Goal: Task Accomplishment & Management: Manage account settings

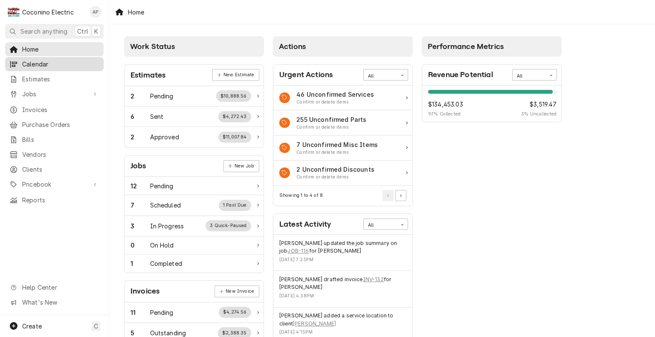
click at [39, 64] on span "Calendar" at bounding box center [60, 64] width 77 height 9
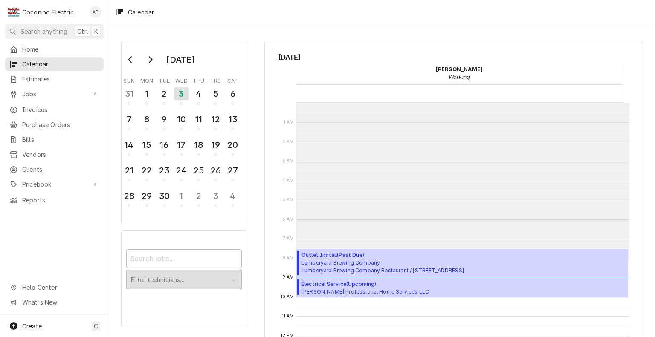
scroll to position [155, 0]
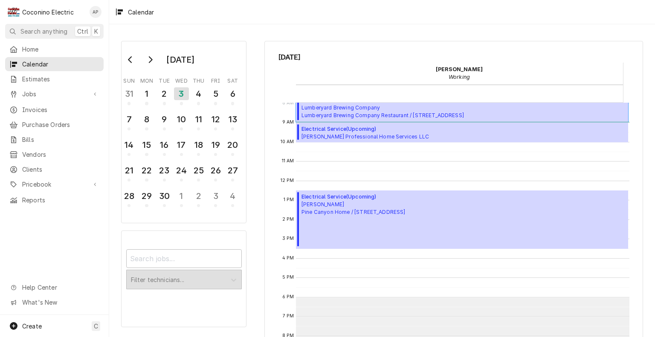
click at [394, 110] on span "Lumberyard Brewing Company Lumberyard Brewing Company Restaurant / [STREET_ADDR…" at bounding box center [383, 111] width 163 height 15
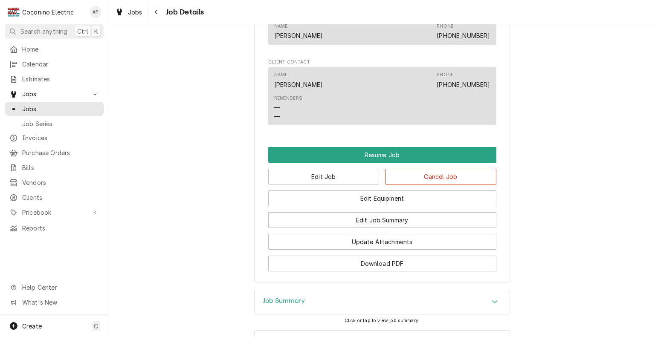
scroll to position [700, 0]
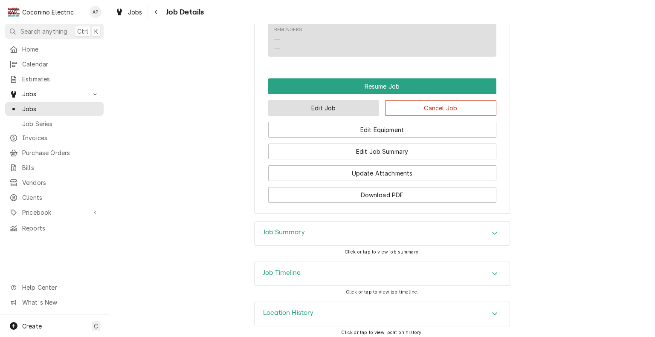
click at [329, 116] on button "Edit Job" at bounding box center [323, 108] width 111 height 16
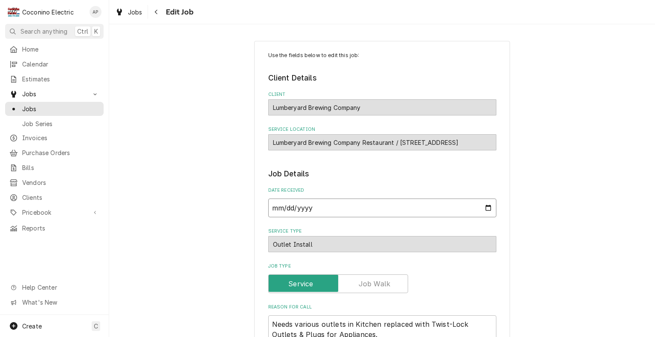
click at [466, 213] on input "2025-04-23" at bounding box center [382, 208] width 228 height 19
click at [486, 209] on input "2025-04-23" at bounding box center [382, 208] width 228 height 19
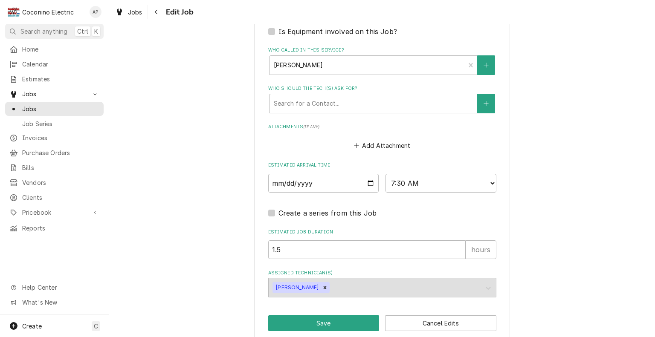
scroll to position [497, 0]
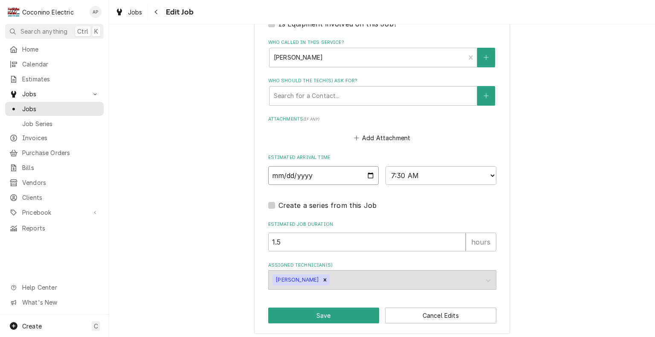
click at [366, 180] on input "2025-09-03" at bounding box center [323, 175] width 111 height 19
type textarea "x"
type input "2025-09-05"
click at [311, 319] on button "Save" at bounding box center [323, 316] width 111 height 16
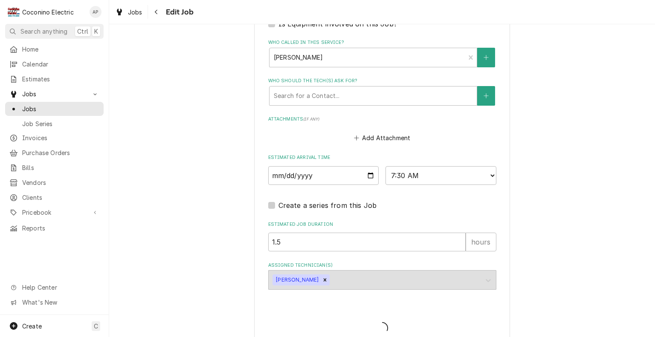
type textarea "x"
